Goal: Find specific page/section: Find specific page/section

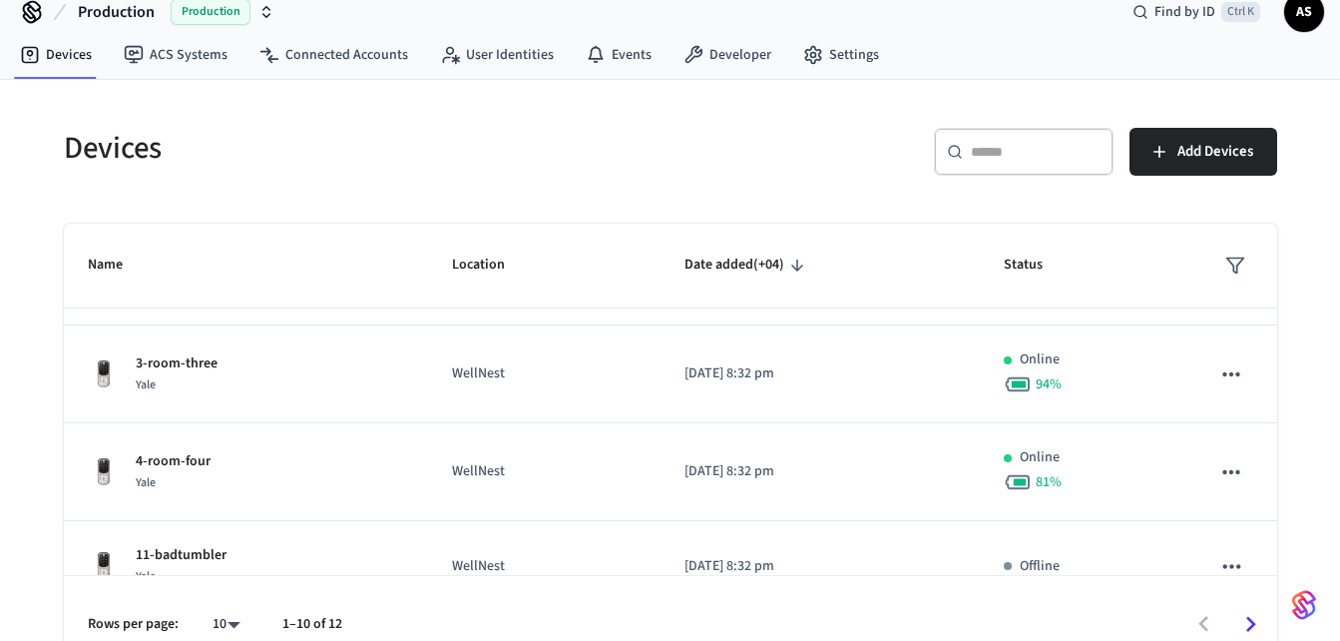
scroll to position [677, 0]
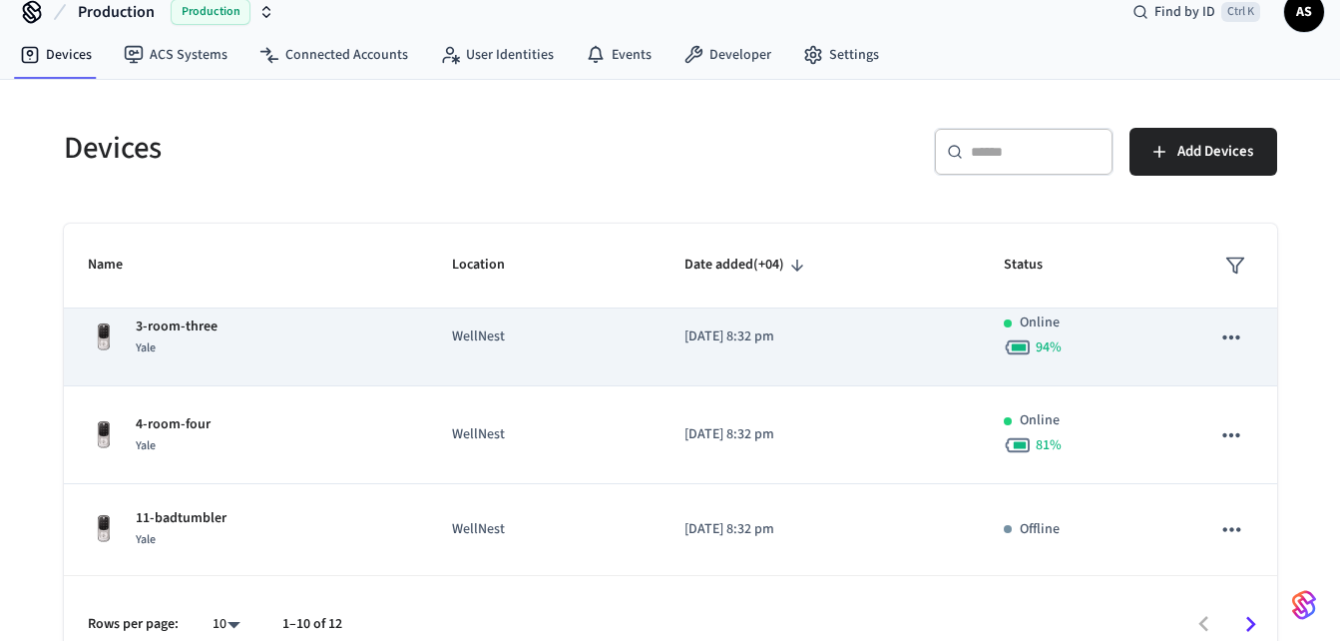
click at [311, 355] on div "3-room-three Yale" at bounding box center [246, 337] width 317 height 42
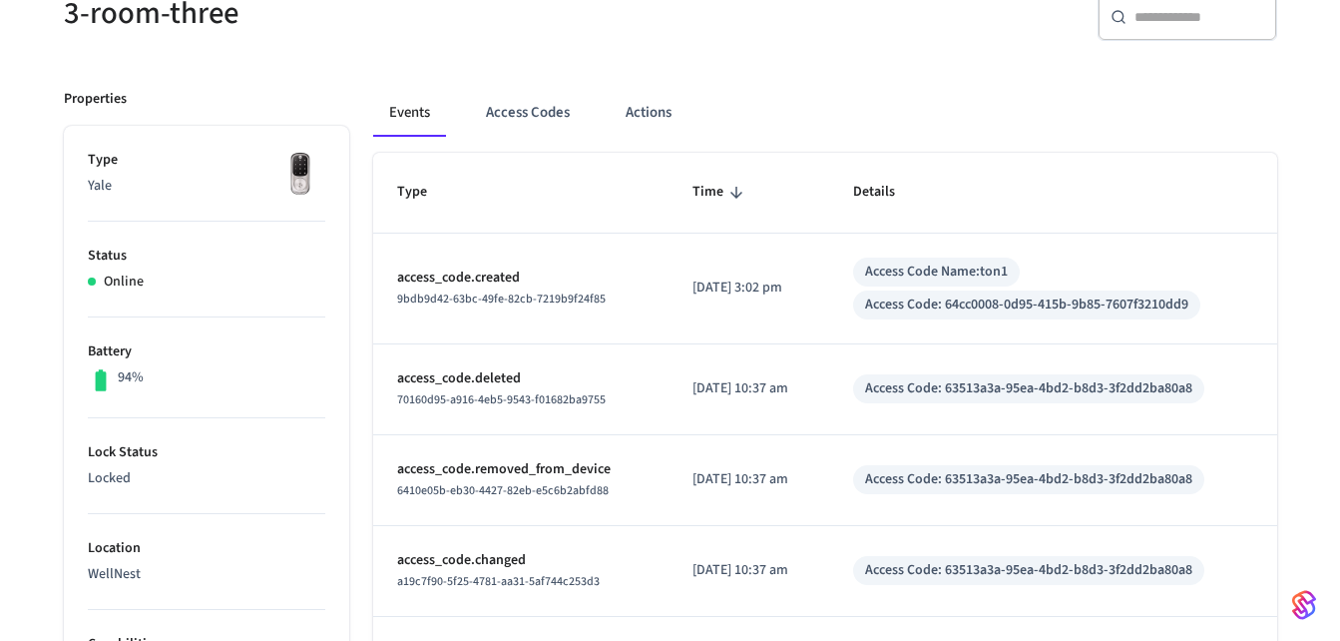
scroll to position [206, 0]
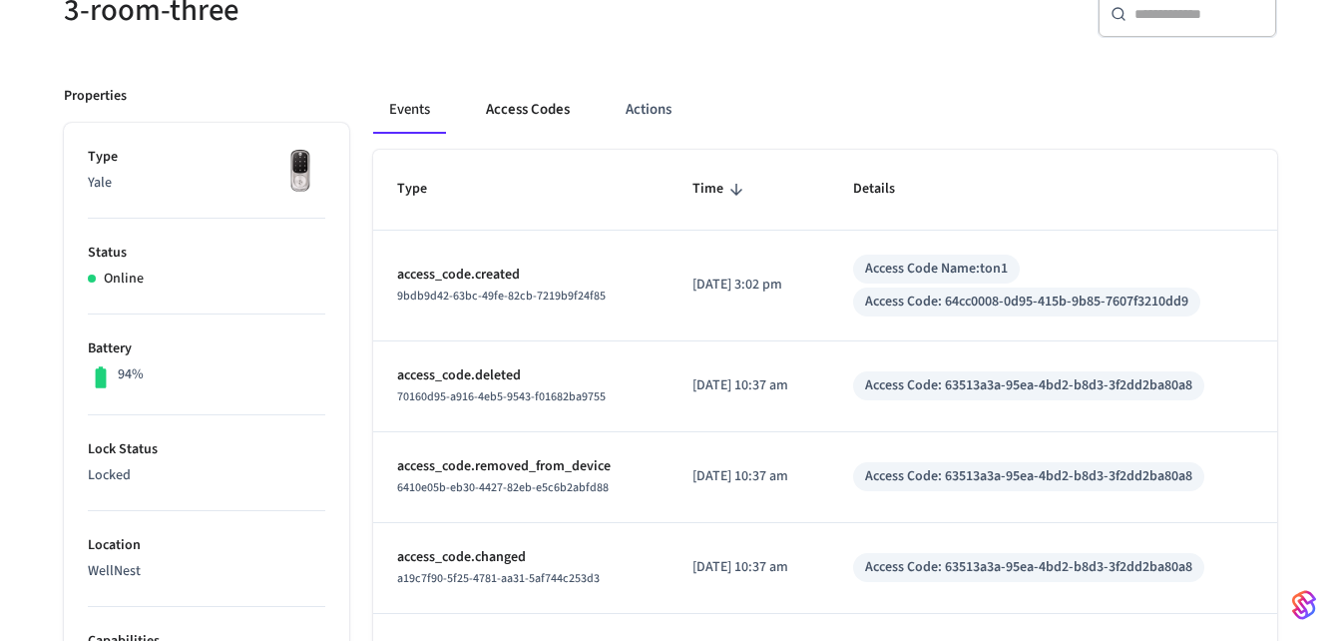
click at [553, 108] on button "Access Codes" at bounding box center [528, 110] width 116 height 48
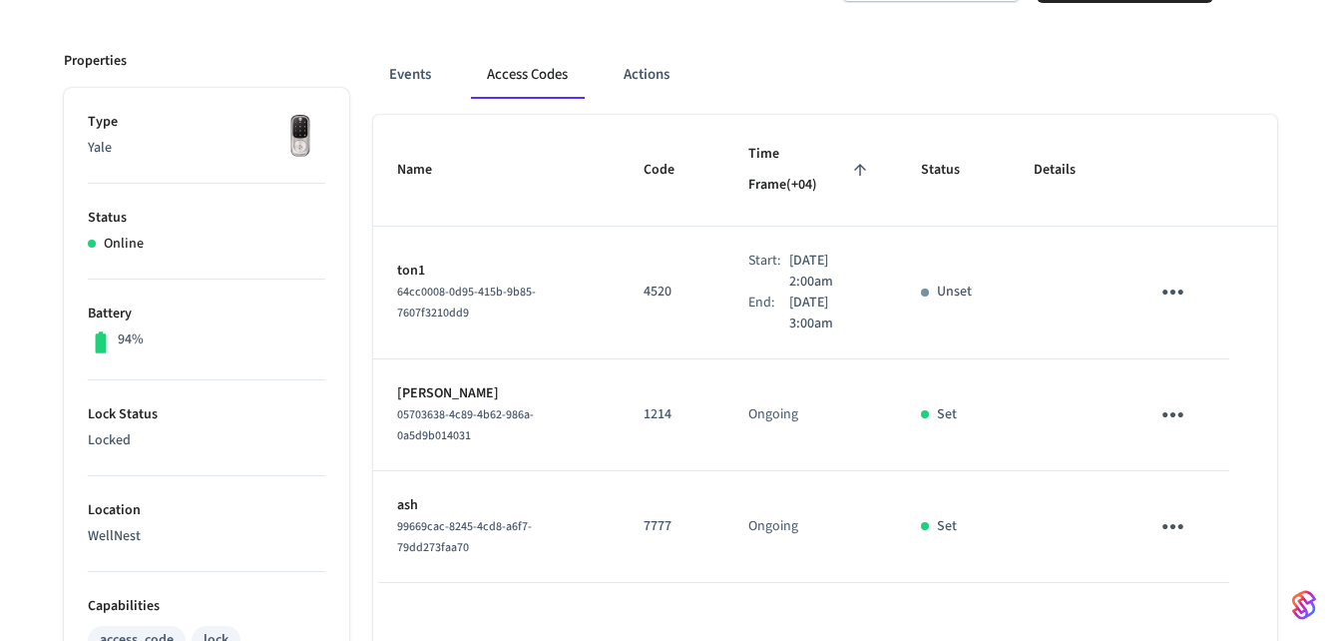
scroll to position [199, 0]
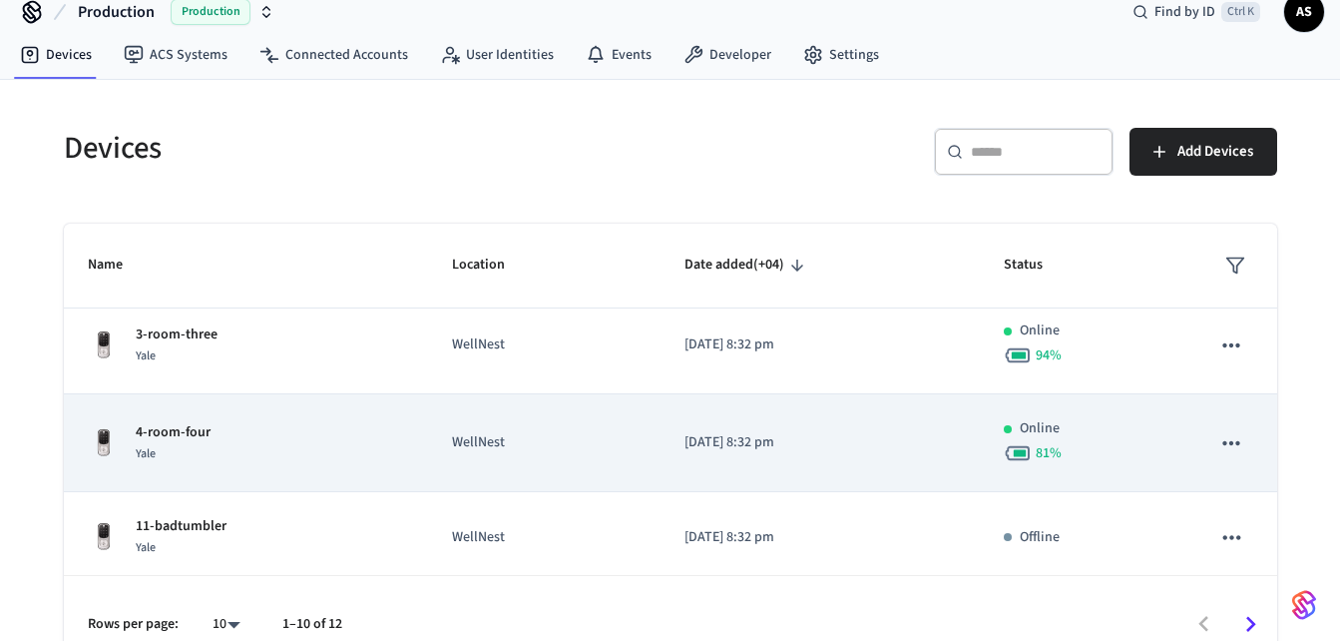
scroll to position [672, 0]
click at [205, 435] on p "4-room-four" at bounding box center [173, 429] width 75 height 21
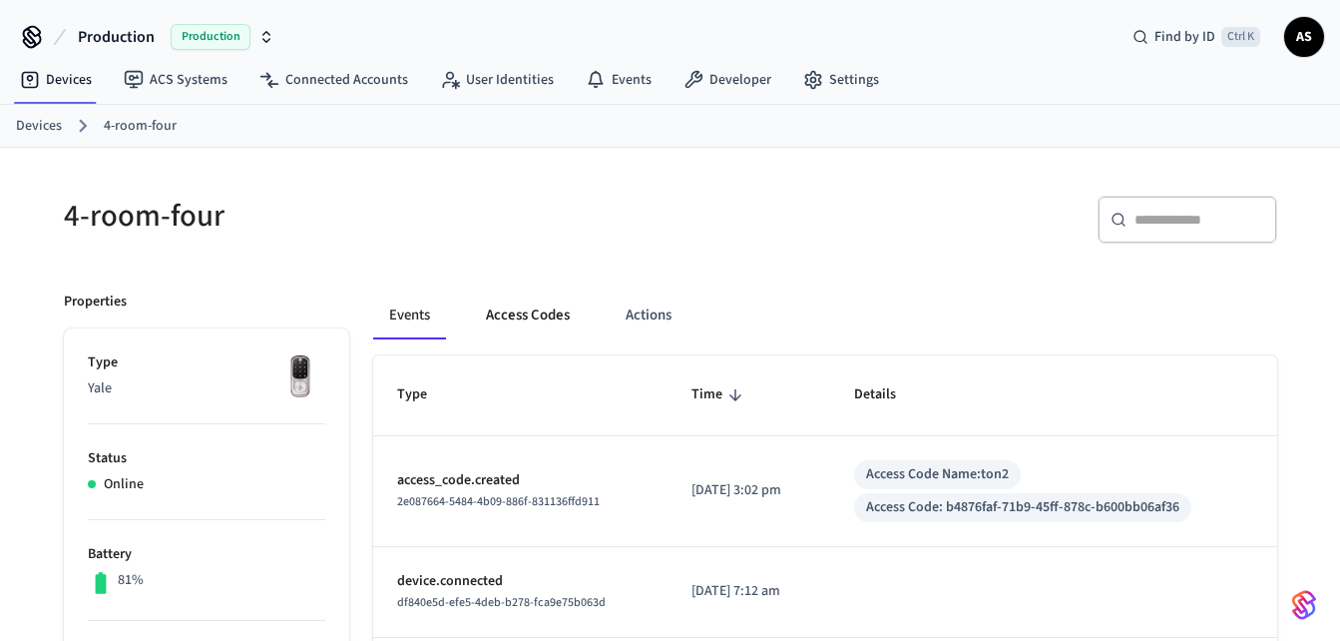
click at [543, 307] on button "Access Codes" at bounding box center [528, 315] width 116 height 48
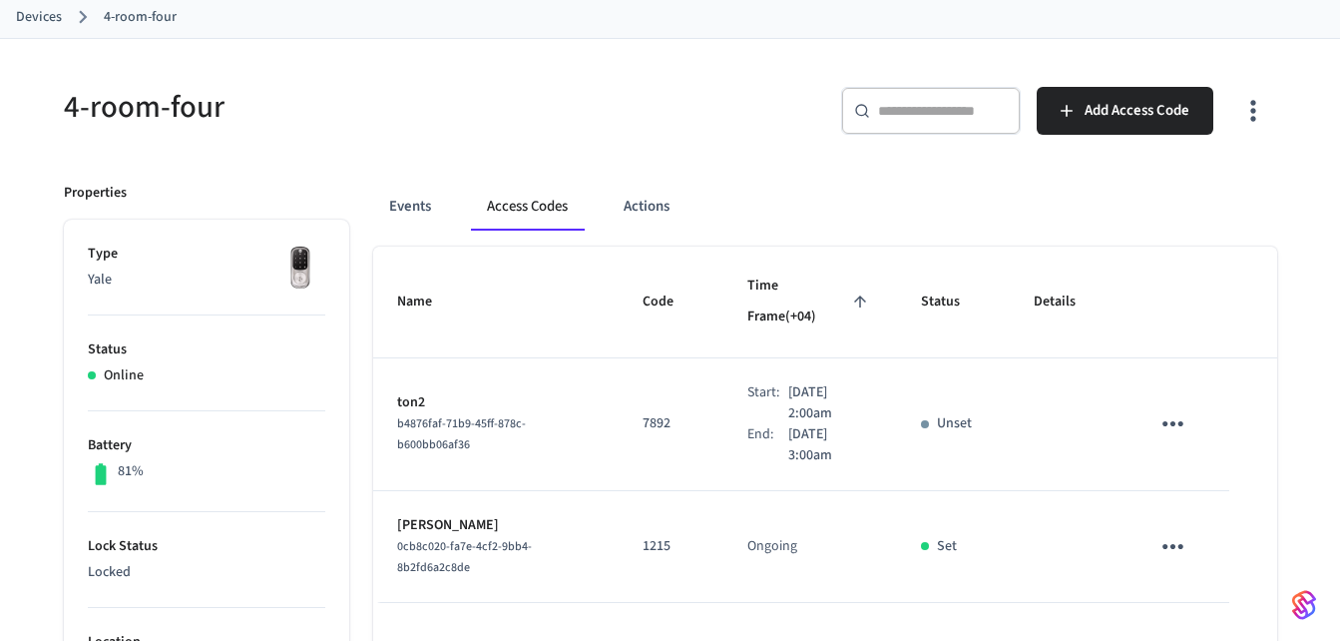
scroll to position [112, 0]
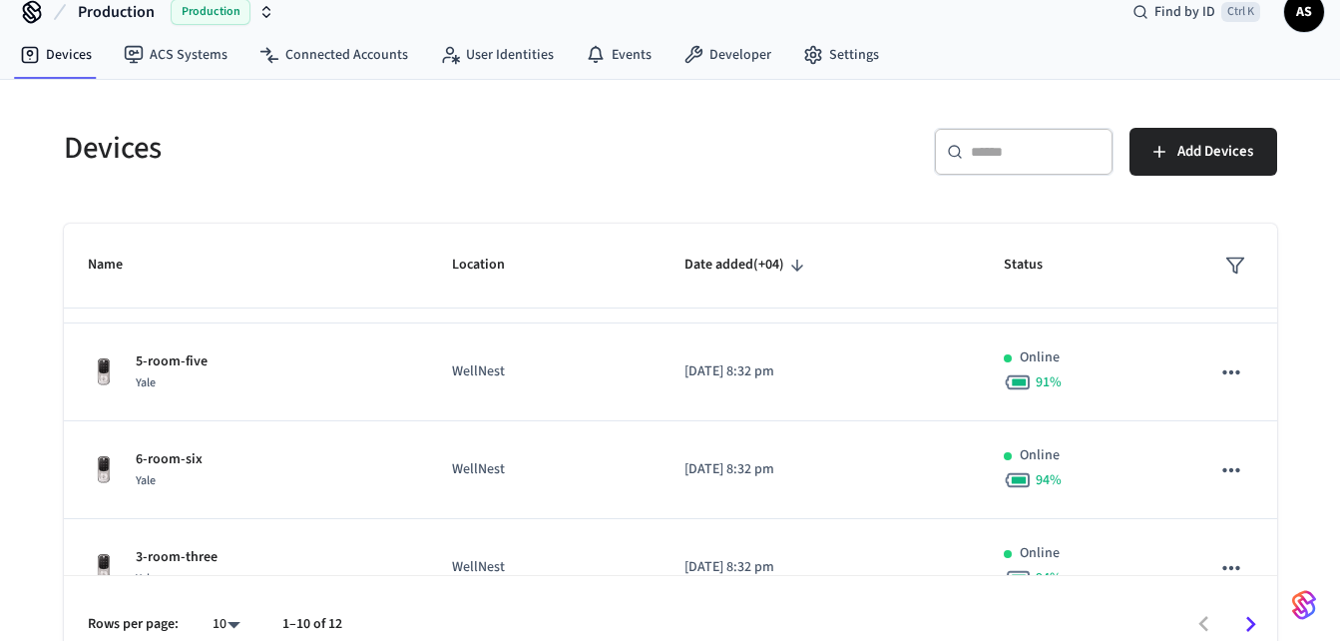
scroll to position [447, 0]
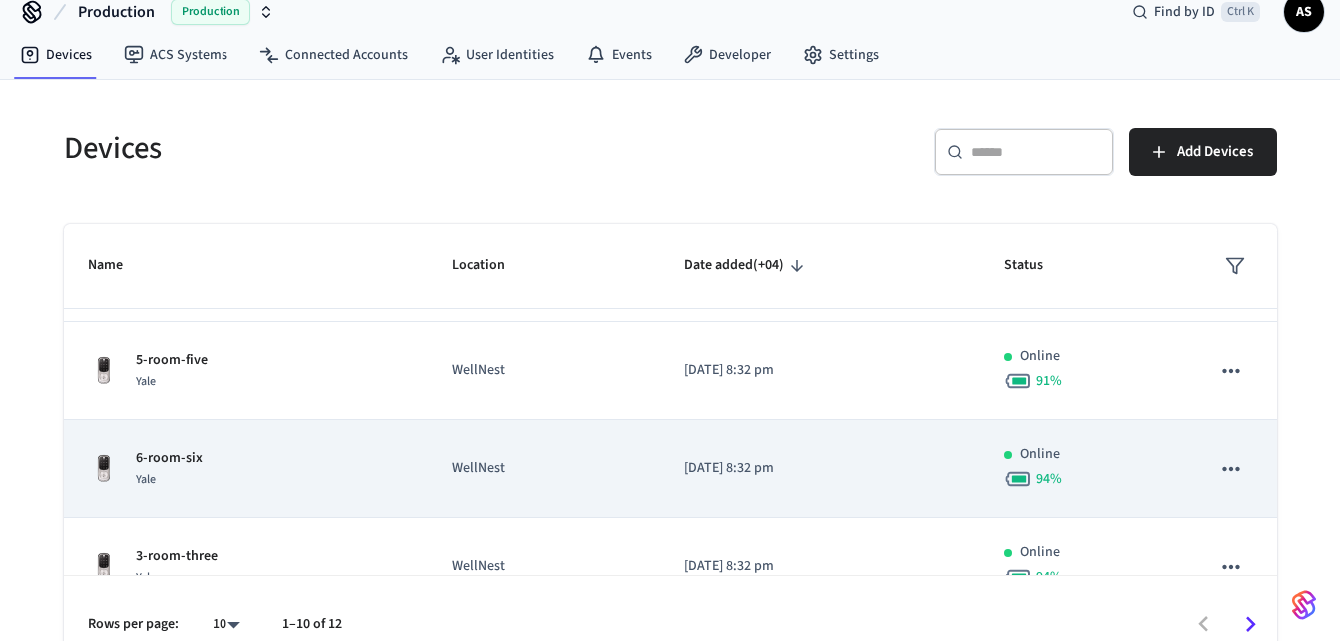
click at [271, 488] on div "6-room-six Yale" at bounding box center [246, 469] width 317 height 42
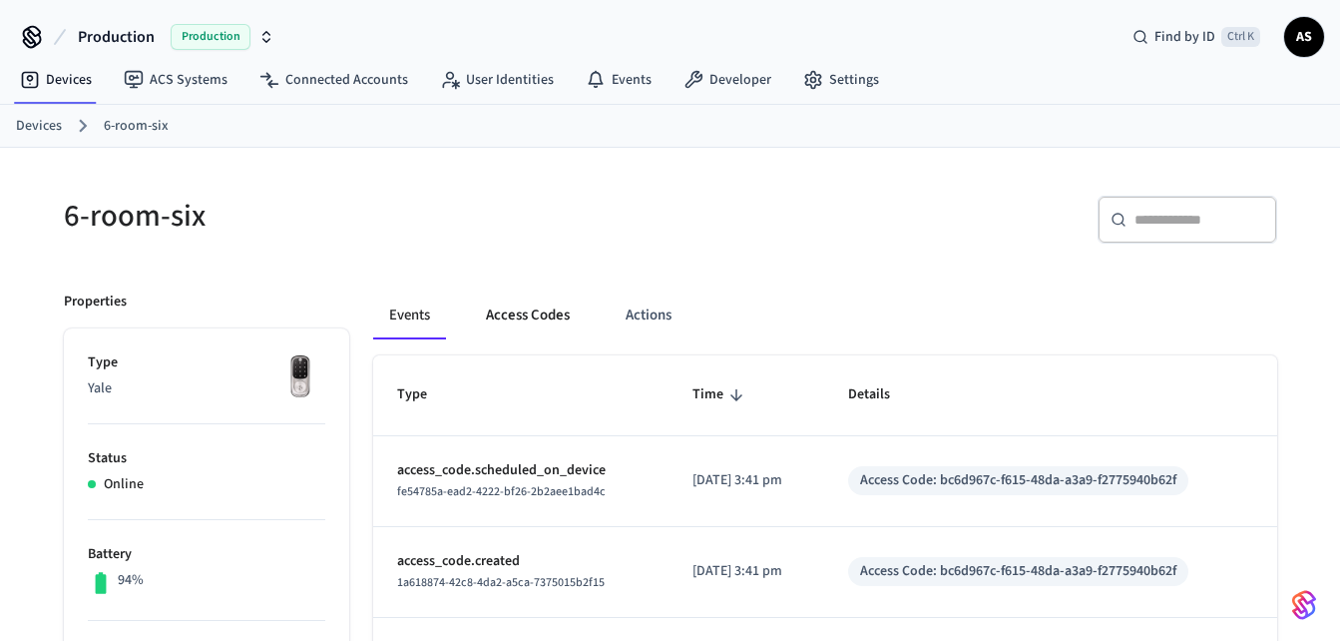
click at [542, 323] on button "Access Codes" at bounding box center [528, 315] width 116 height 48
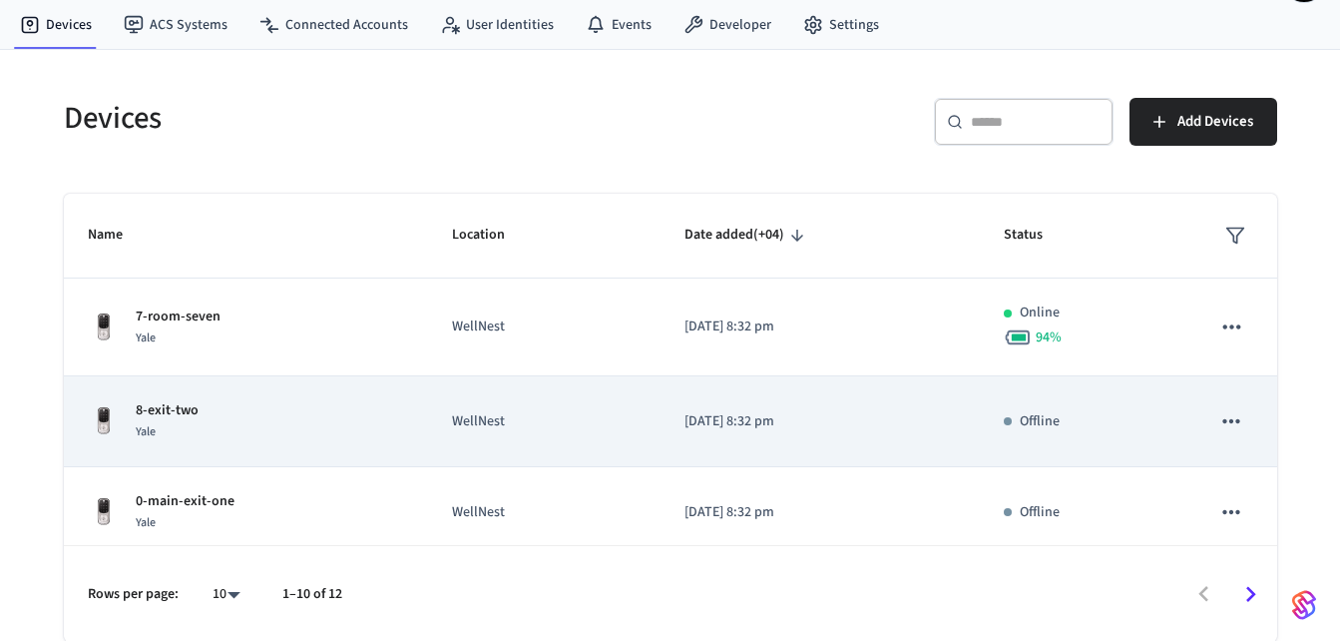
scroll to position [56, 0]
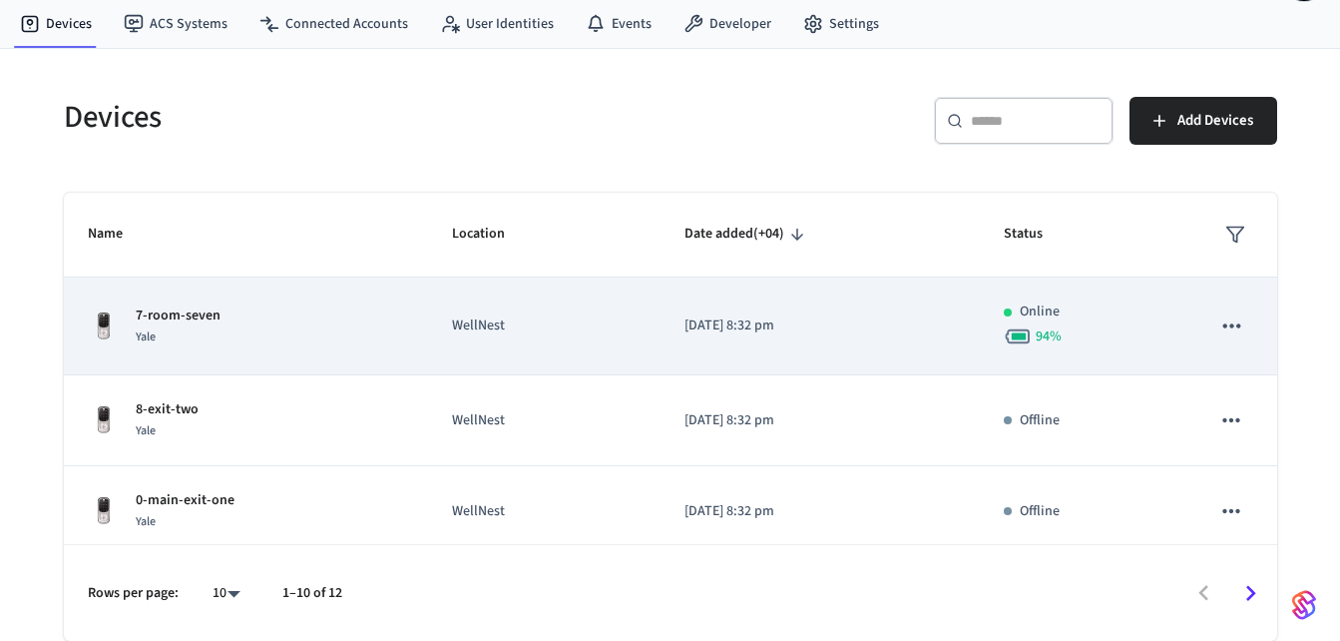
click at [369, 327] on div "7-room-seven Yale" at bounding box center [246, 326] width 317 height 42
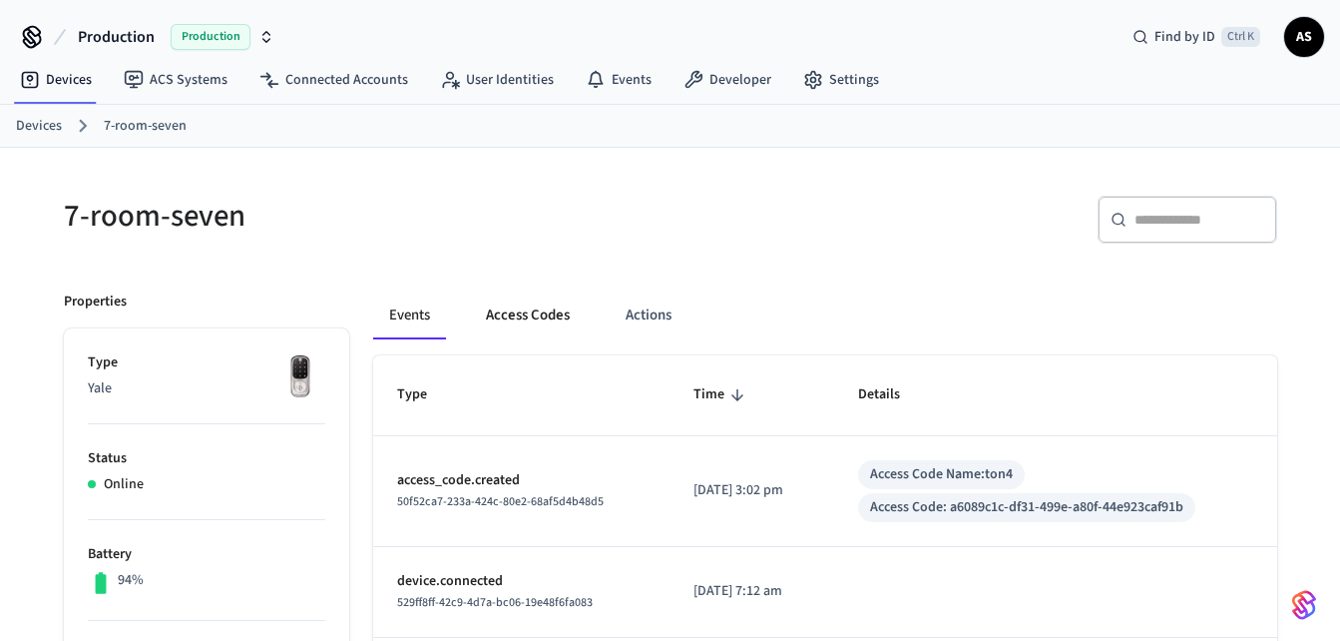
click at [540, 319] on button "Access Codes" at bounding box center [528, 315] width 116 height 48
